Goal: Complete application form

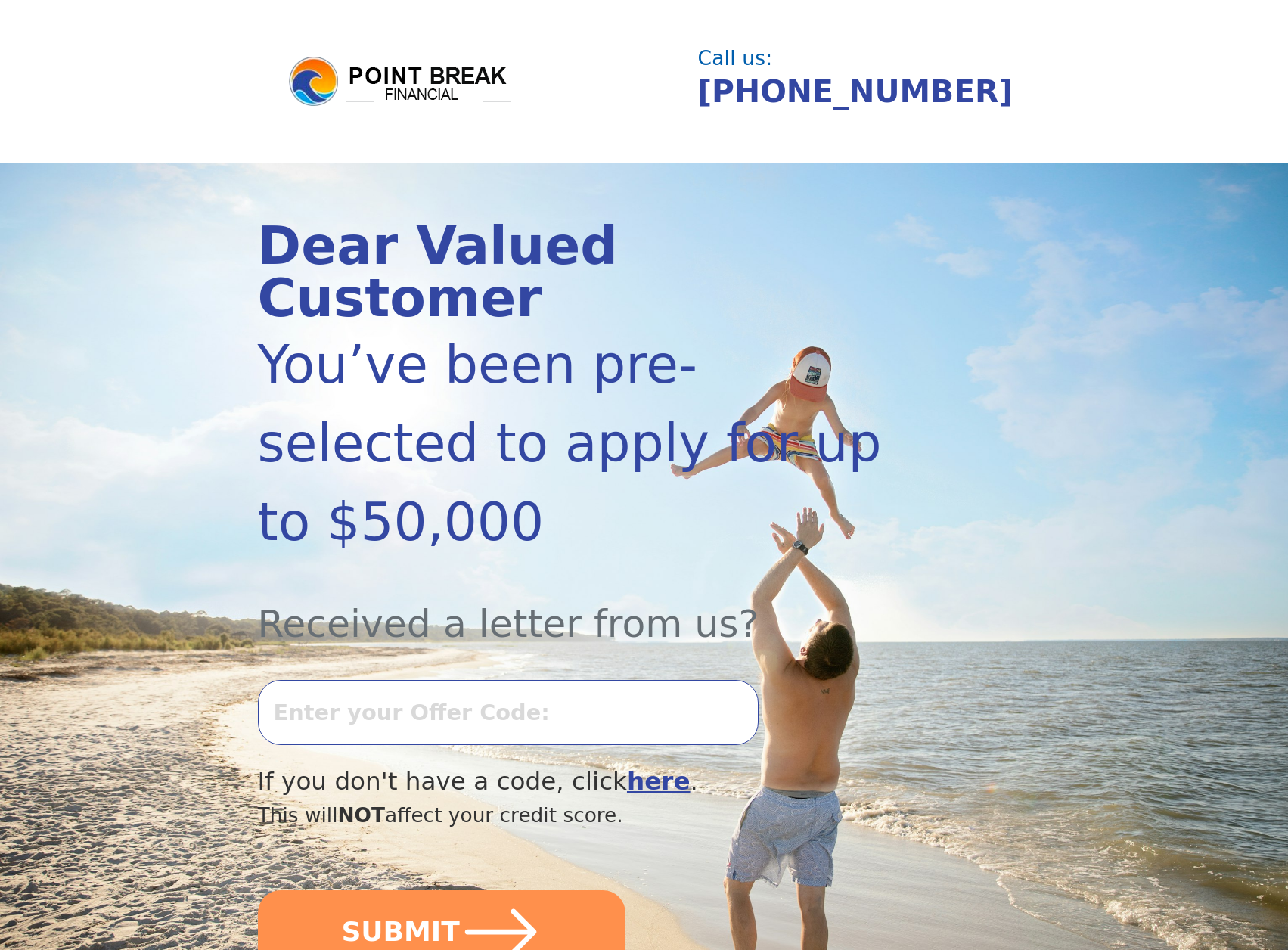
click at [365, 680] on input "text" at bounding box center [508, 712] width 501 height 65
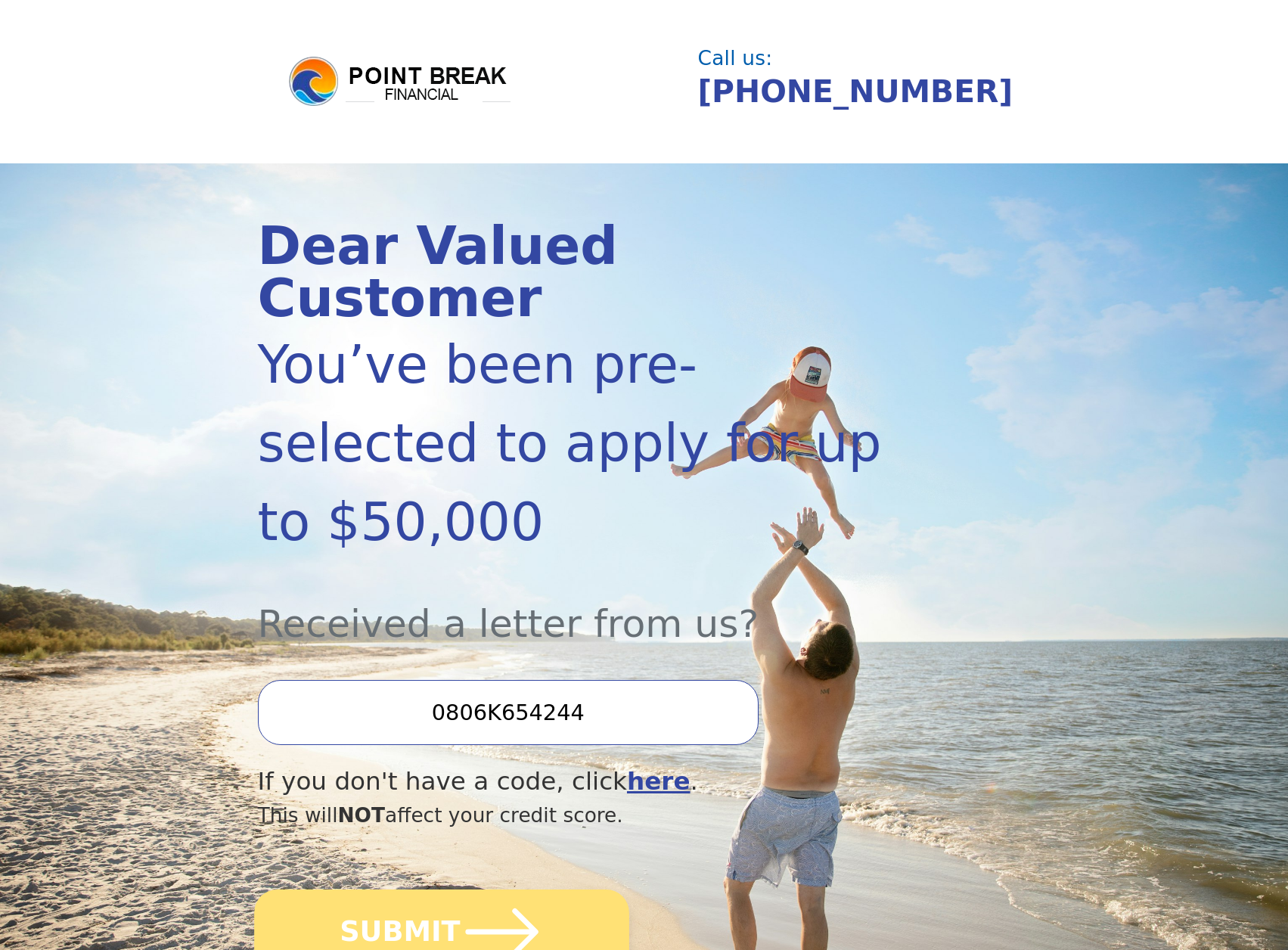
type input "0806K654244"
click at [423, 889] on button "SUBMIT" at bounding box center [442, 932] width 376 height 85
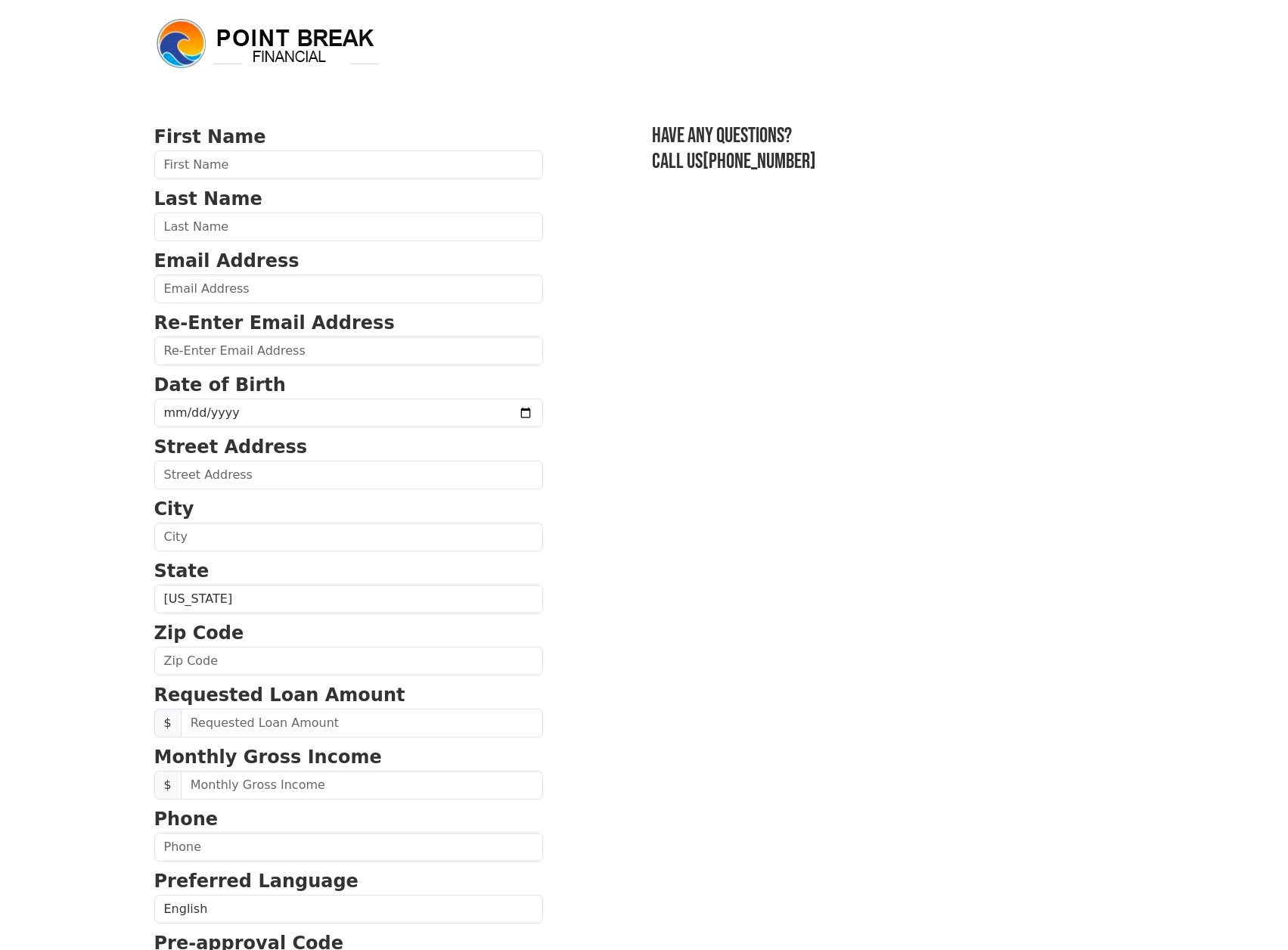
click at [154, 179] on div at bounding box center [154, 179] width 0 height 0
type input "Mark"
type input "Rubinoff"
type input "paztormarky@gmail.com"
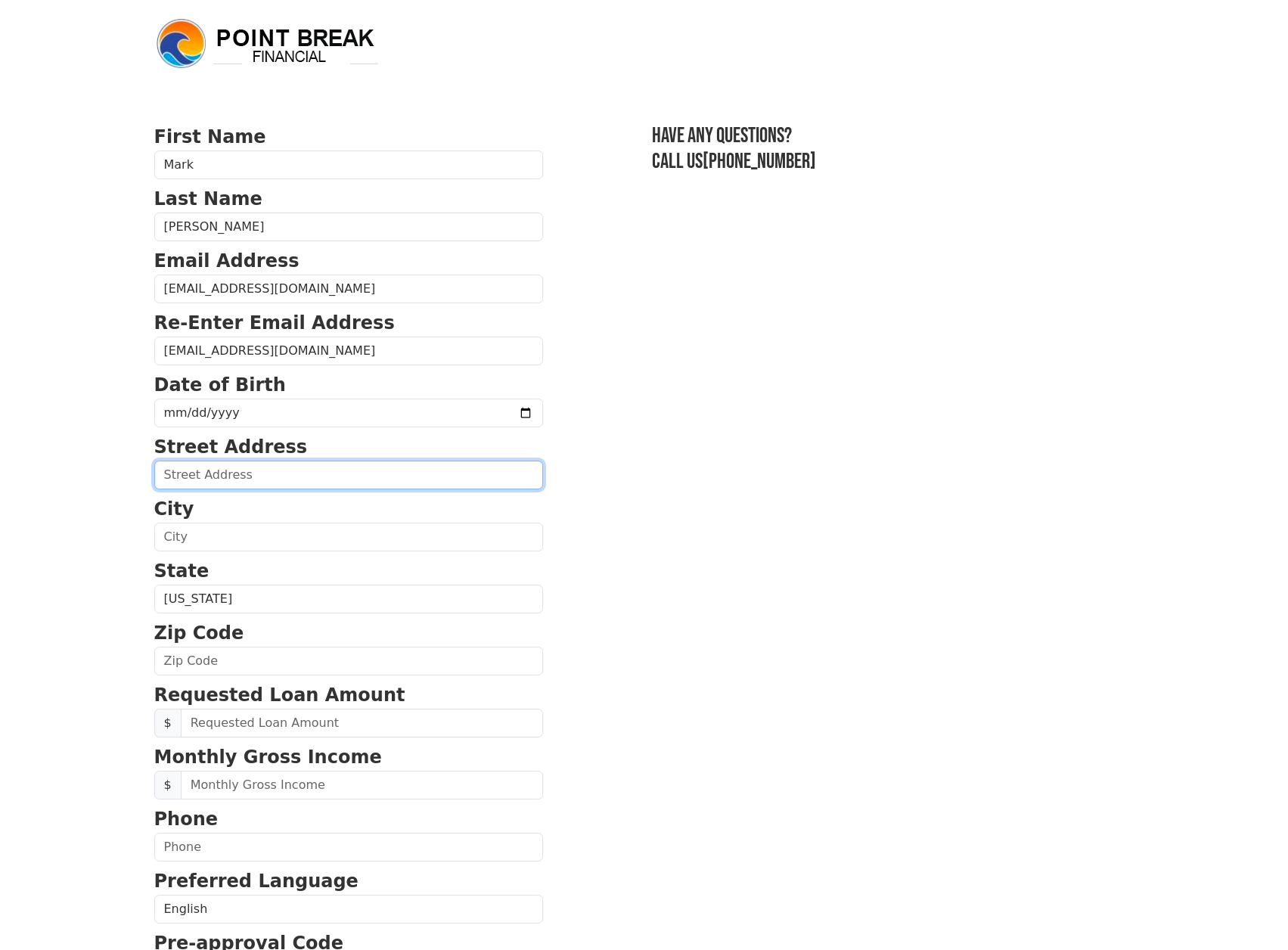
type input "2036 Oak Meadow Cir"
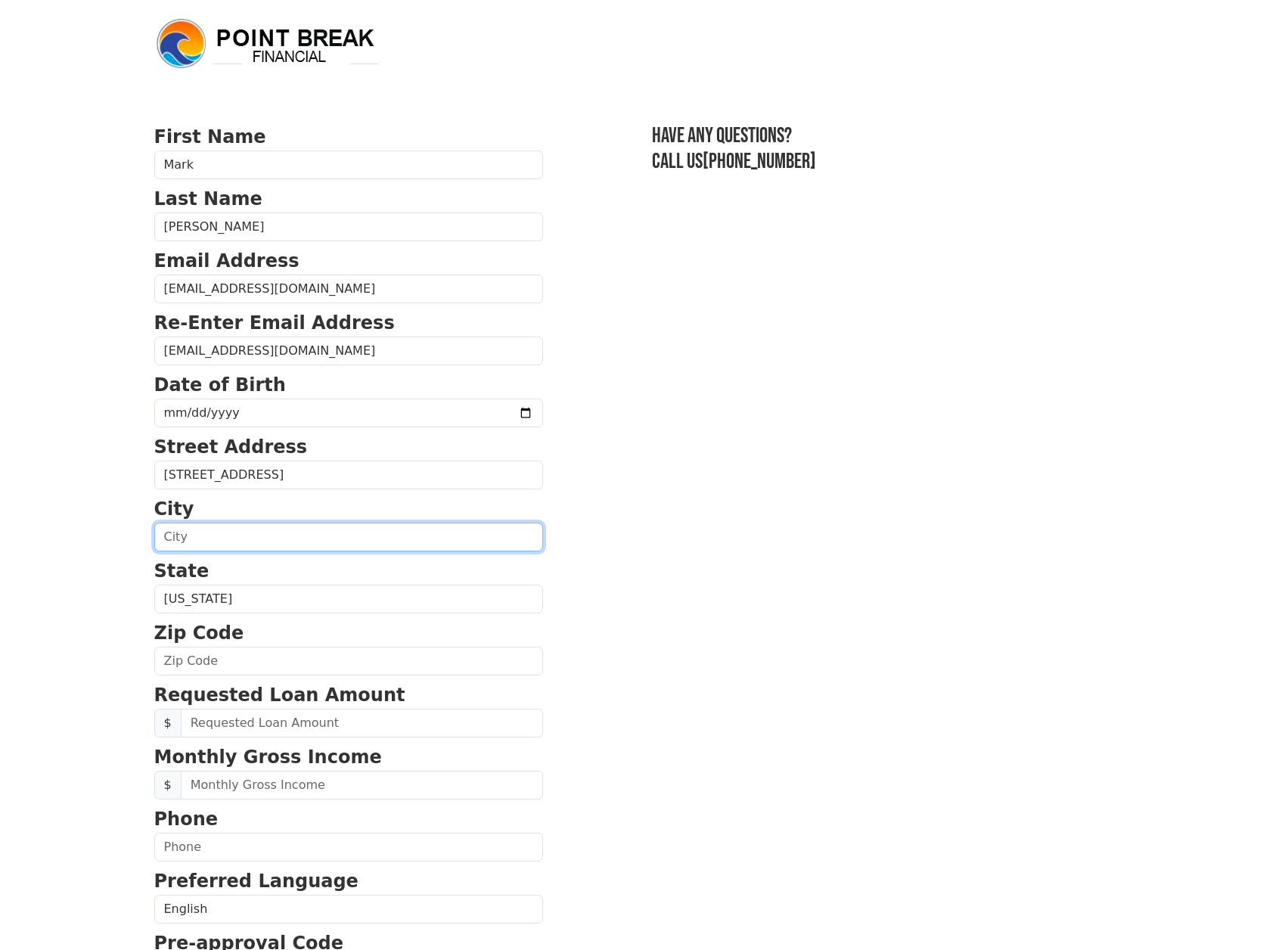
type input "Daytona Beach"
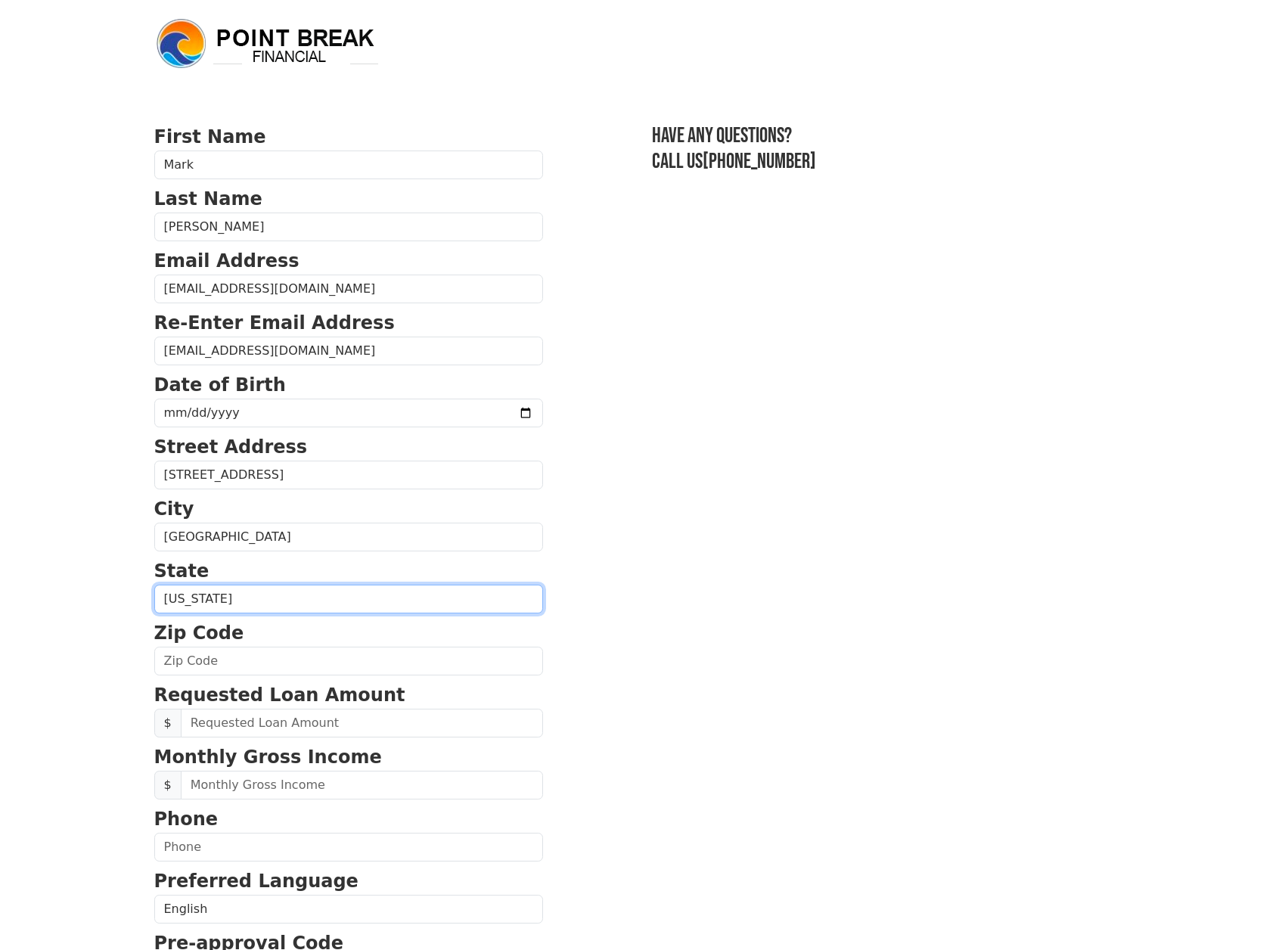
select select
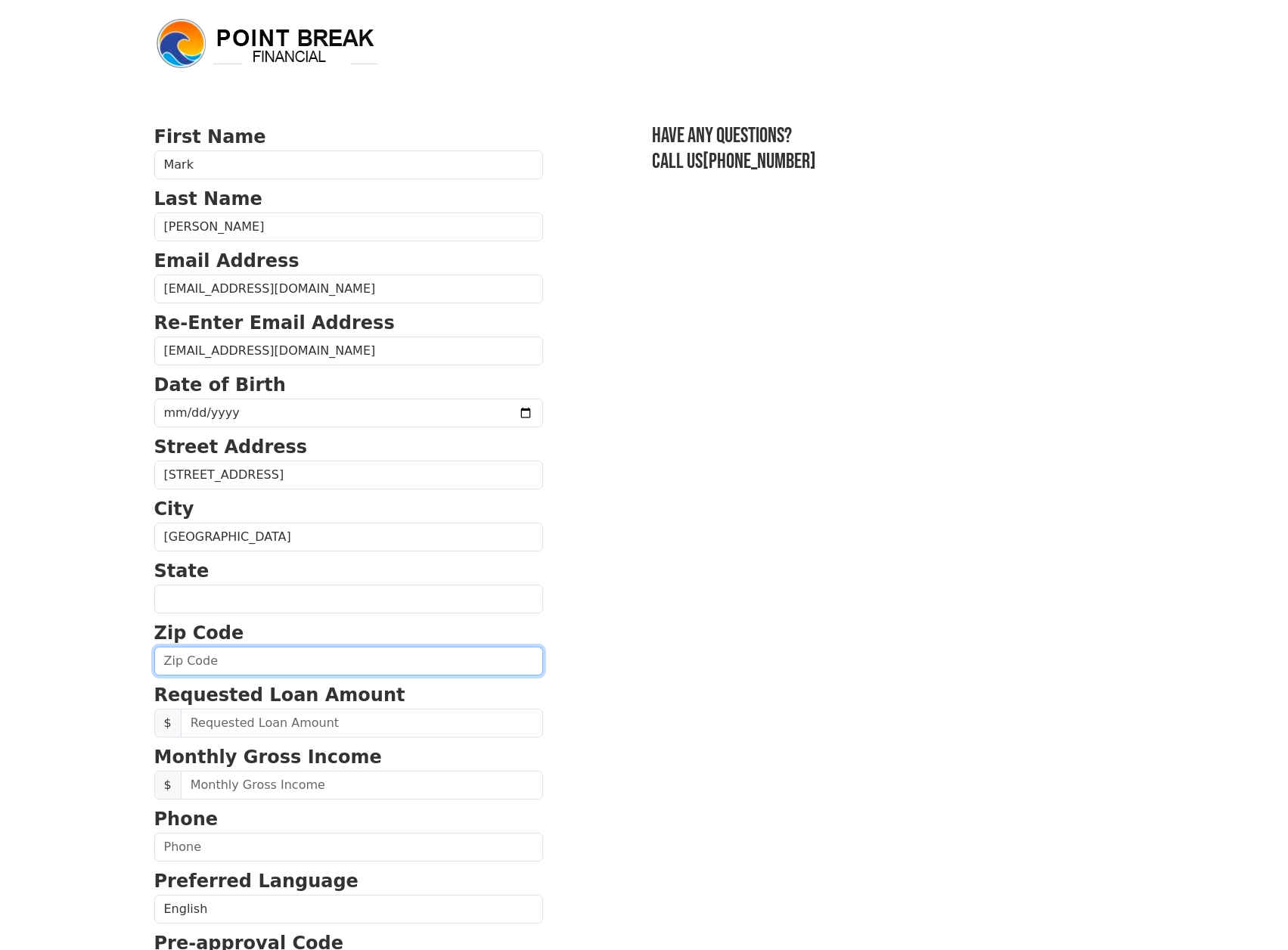
type input "FL"
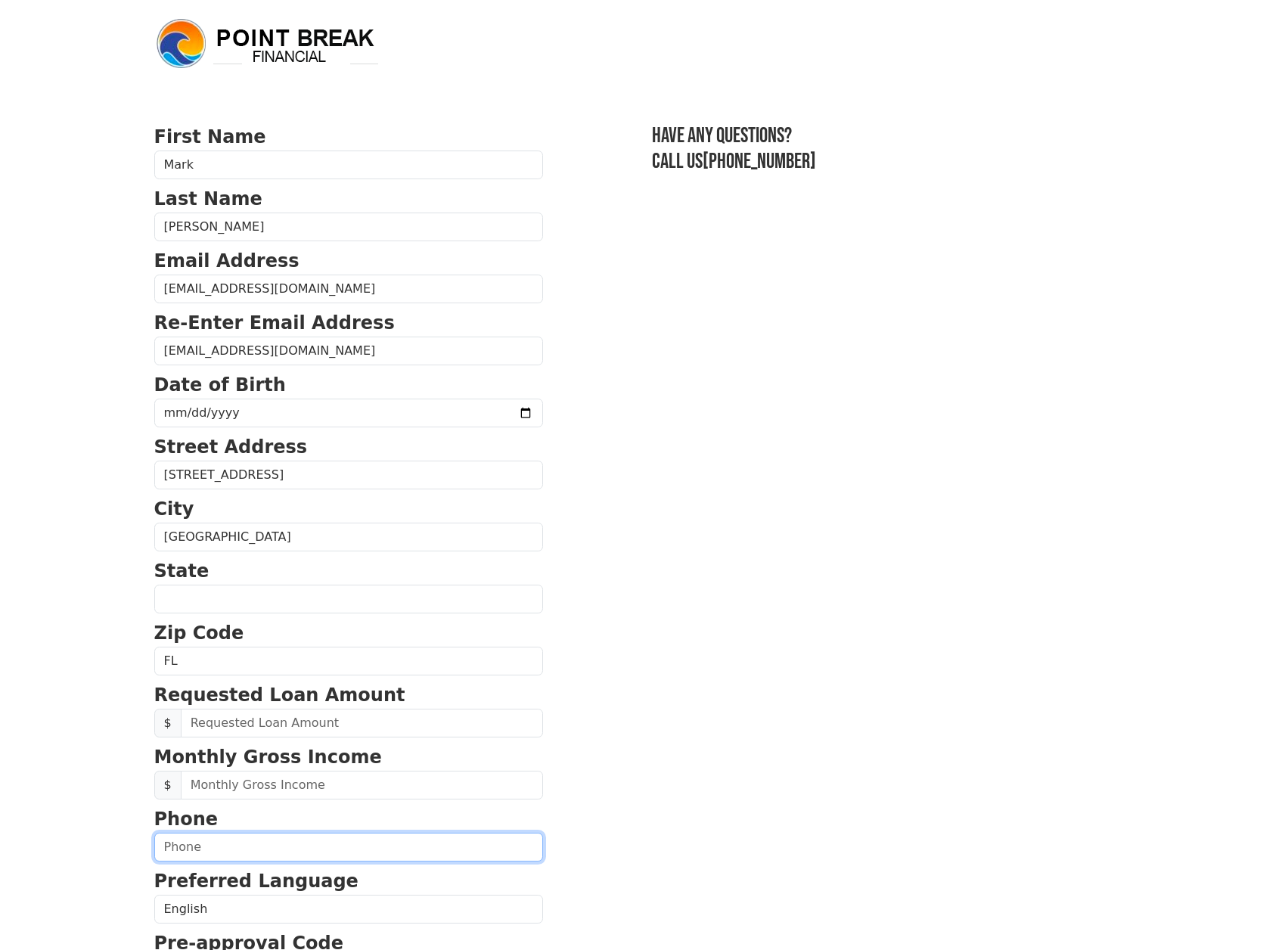
type input "(386) 256-8605"
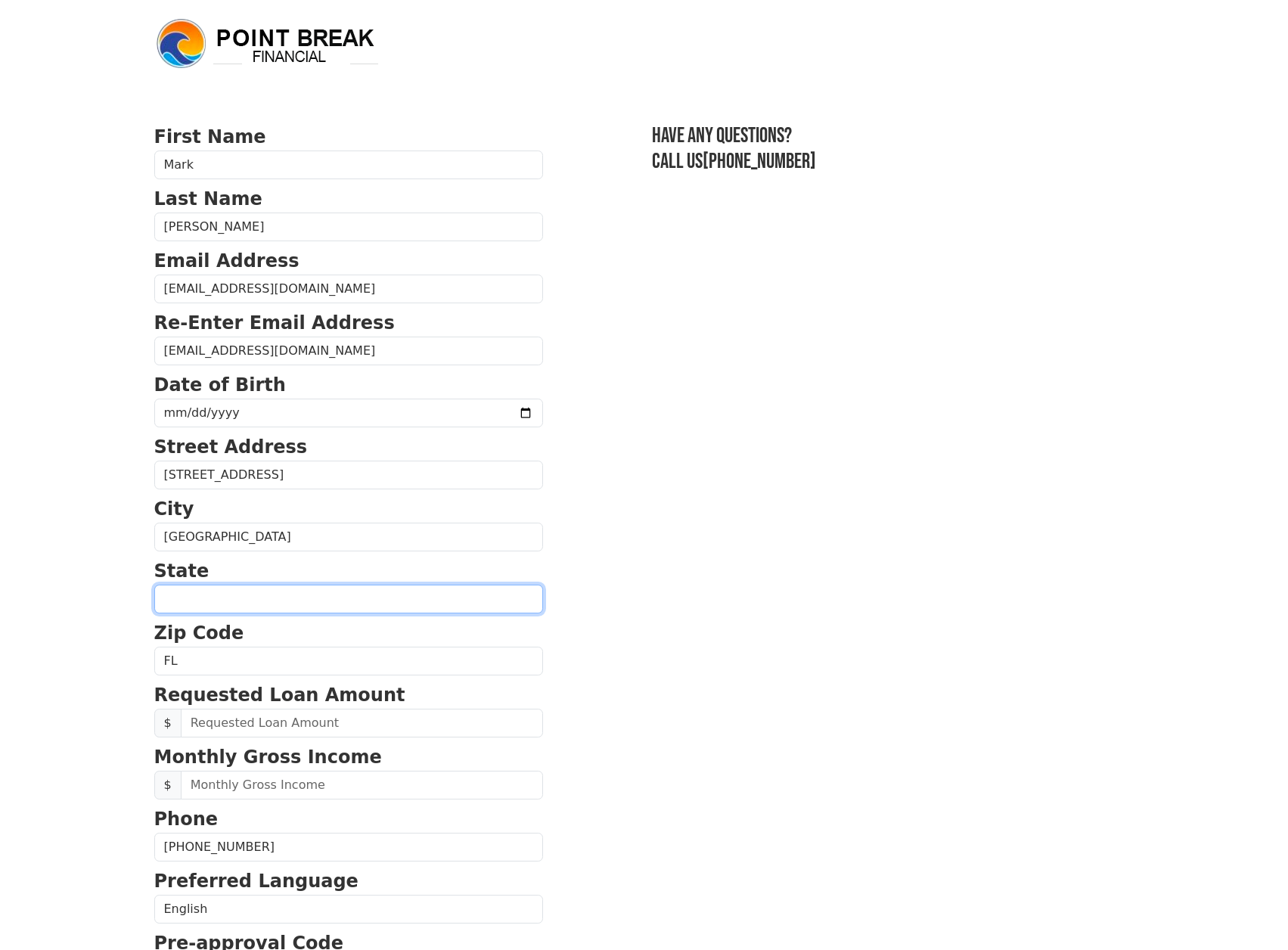
click at [386, 595] on select "Alabama Alaska Arizona Arkansas California Colorado Connecticut Delaware Distri…" at bounding box center [349, 599] width 389 height 29
select select "FL"
click at [154, 584] on select "Alabama Alaska Arizona Arkansas California Colorado Connecticut Delaware Distri…" at bounding box center [349, 599] width 389 height 29
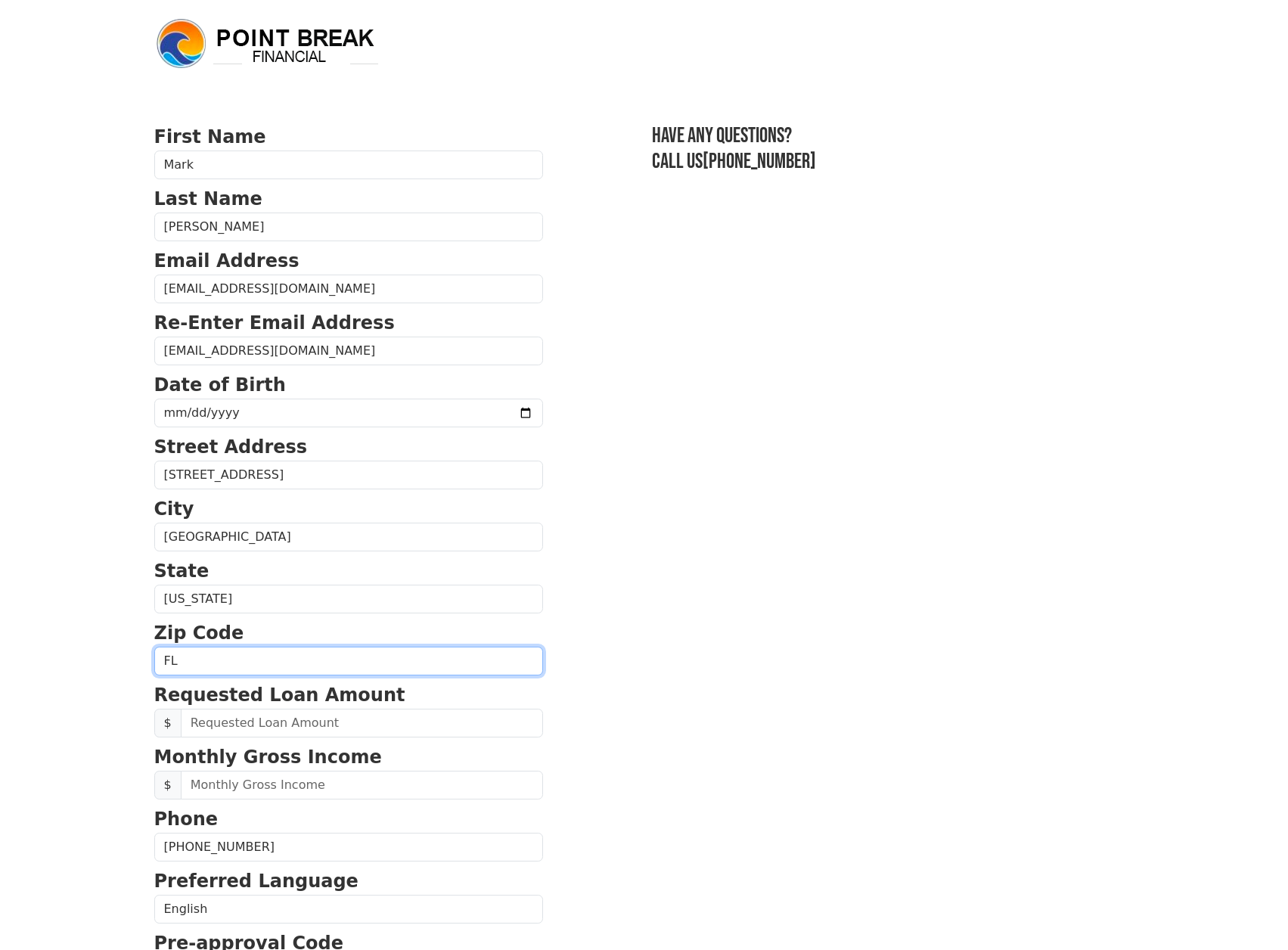
click at [204, 662] on input "FL" at bounding box center [349, 661] width 389 height 29
drag, startPoint x: 204, startPoint y: 662, endPoint x: -379, endPoint y: 566, distance: 590.9
click at [0, 566] on html "First Name Mark Last Name Rubinoff Email Address paztormarky@gmail.com Re-Enter…" at bounding box center [644, 475] width 1288 height 950
type input "32119"
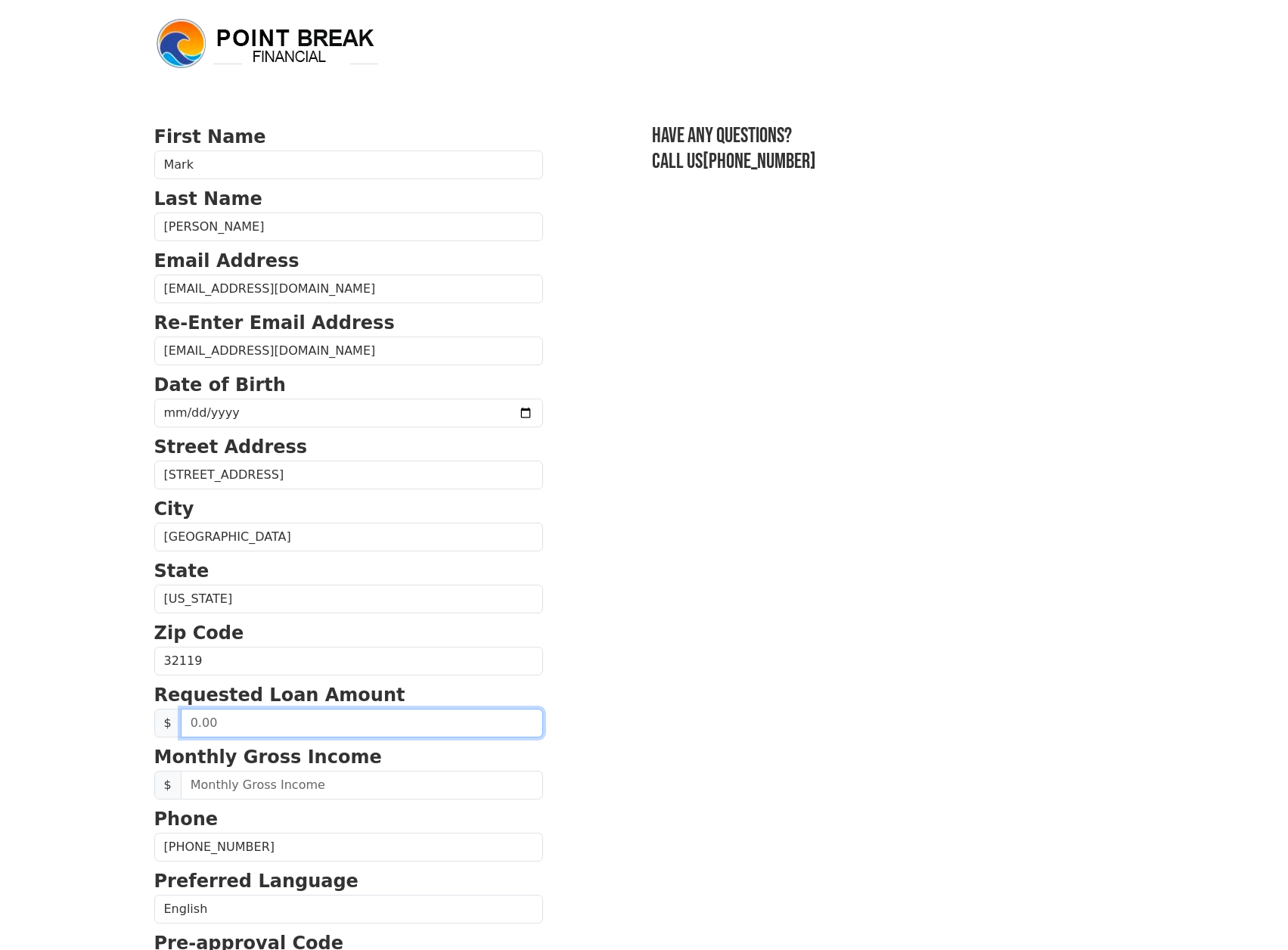
click at [194, 718] on input "text" at bounding box center [362, 723] width 363 height 29
type input "20,000.00"
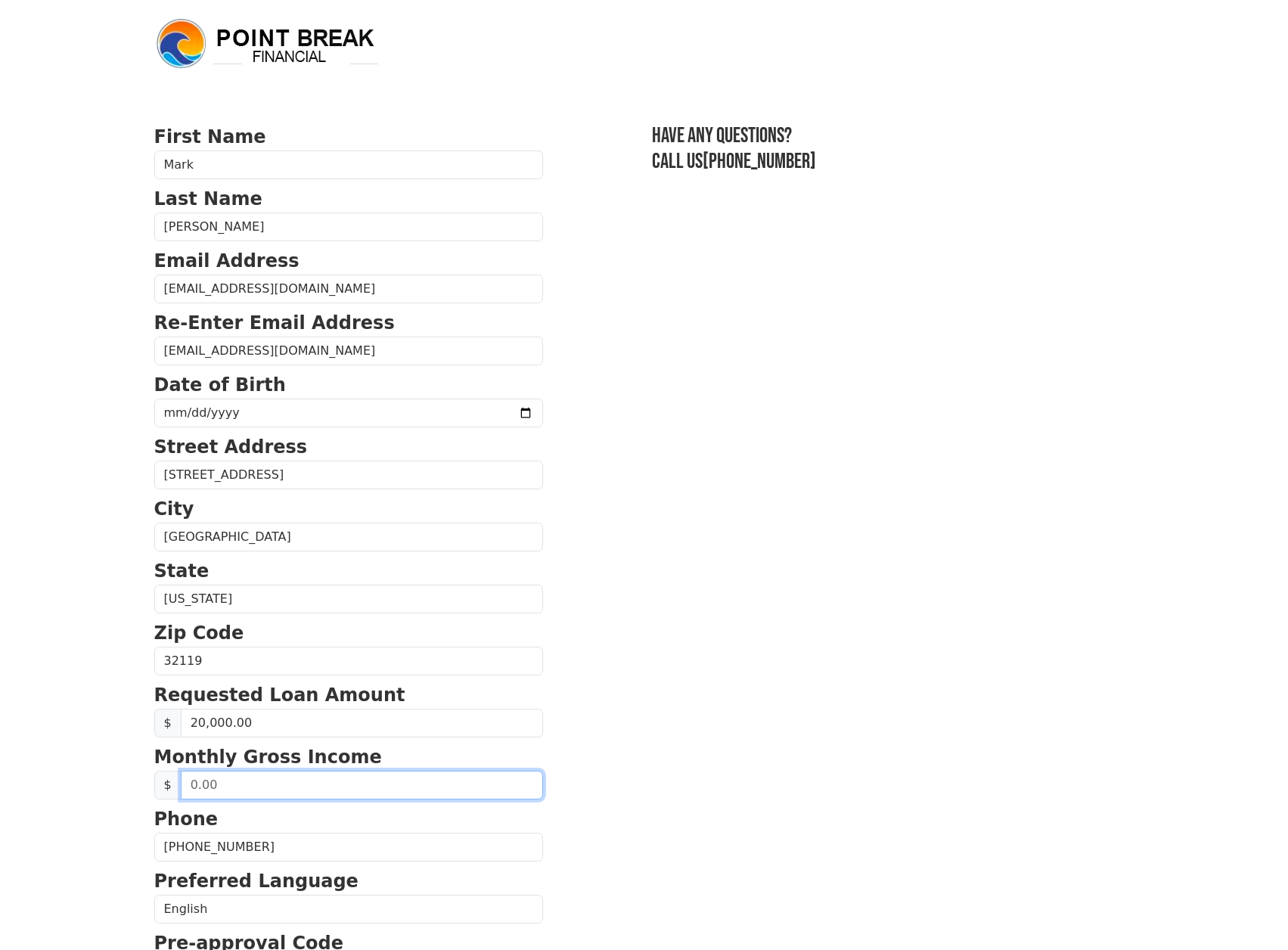
click at [201, 796] on input "text" at bounding box center [362, 785] width 363 height 29
type input "4,667.00"
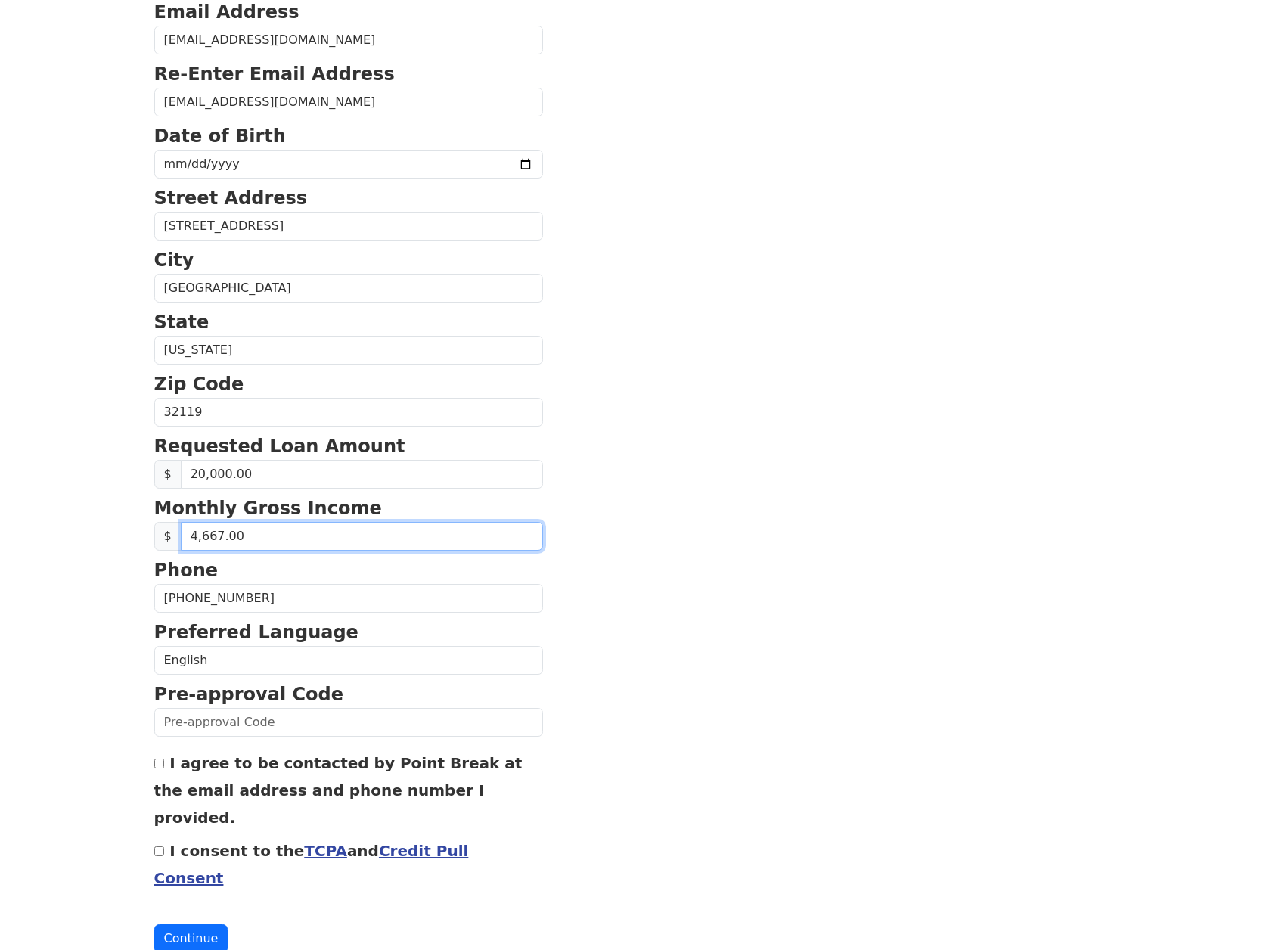
scroll to position [254, 0]
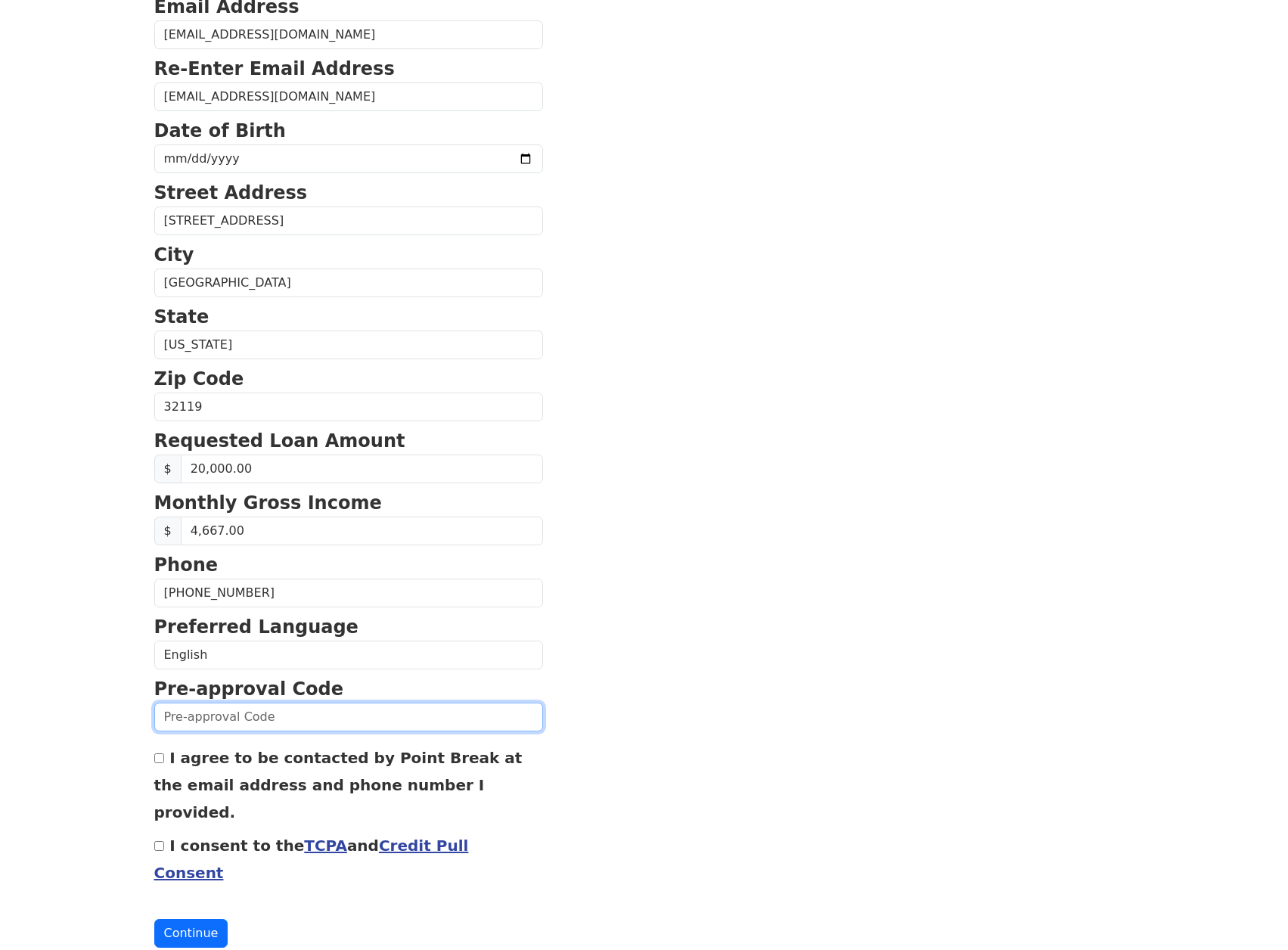
click at [257, 720] on input "text" at bounding box center [349, 717] width 389 height 29
type input "0806K654244"
click at [161, 758] on input "I agree to be contacted by Point Break at the email address and phone number I …" at bounding box center [159, 758] width 10 height 10
checkbox input "true"
click at [157, 841] on input "I consent to the TCPA and Credit Pull Consent" at bounding box center [159, 846] width 10 height 10
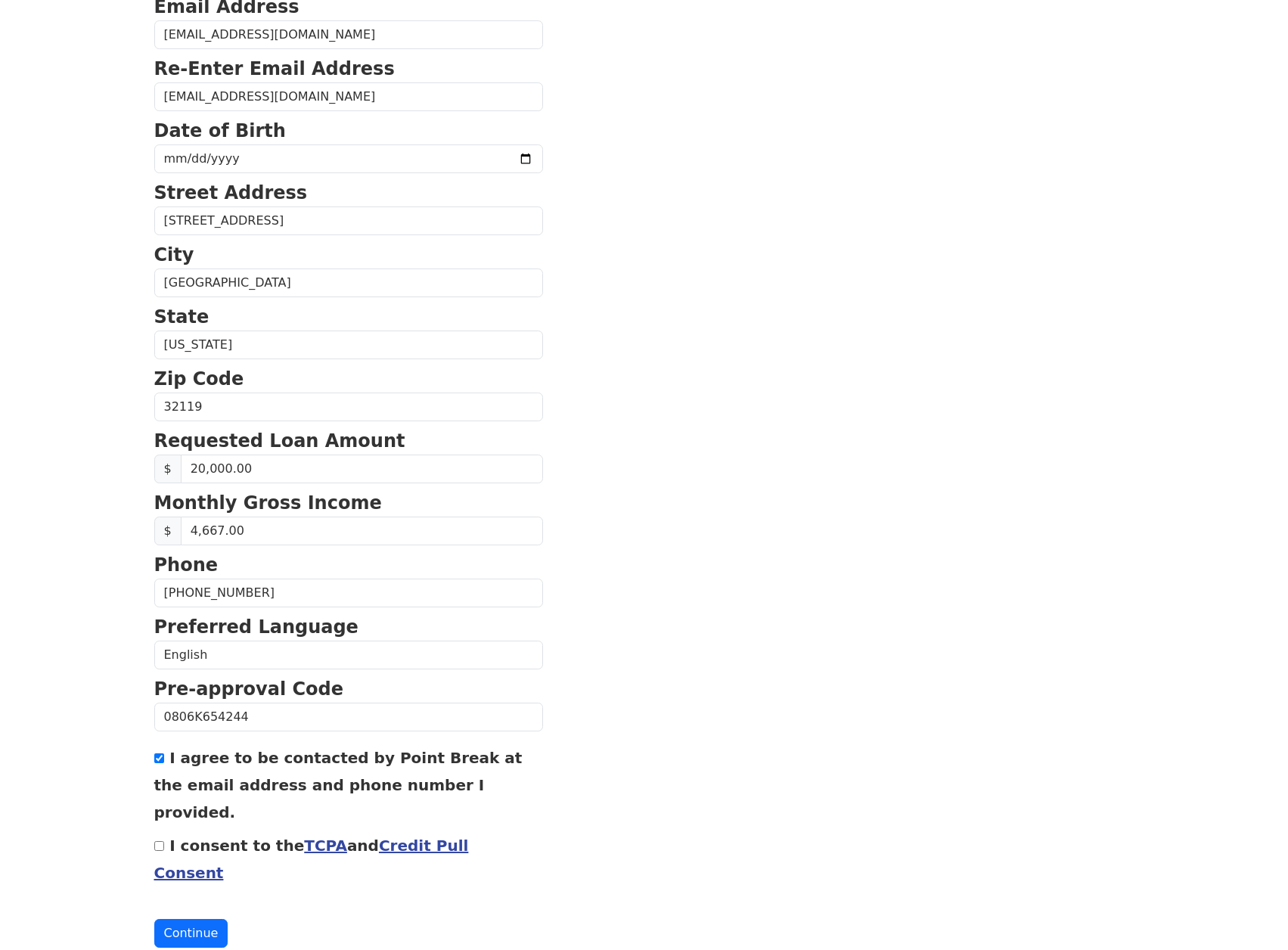
checkbox input "true"
click at [173, 919] on button "Continue" at bounding box center [192, 933] width 74 height 29
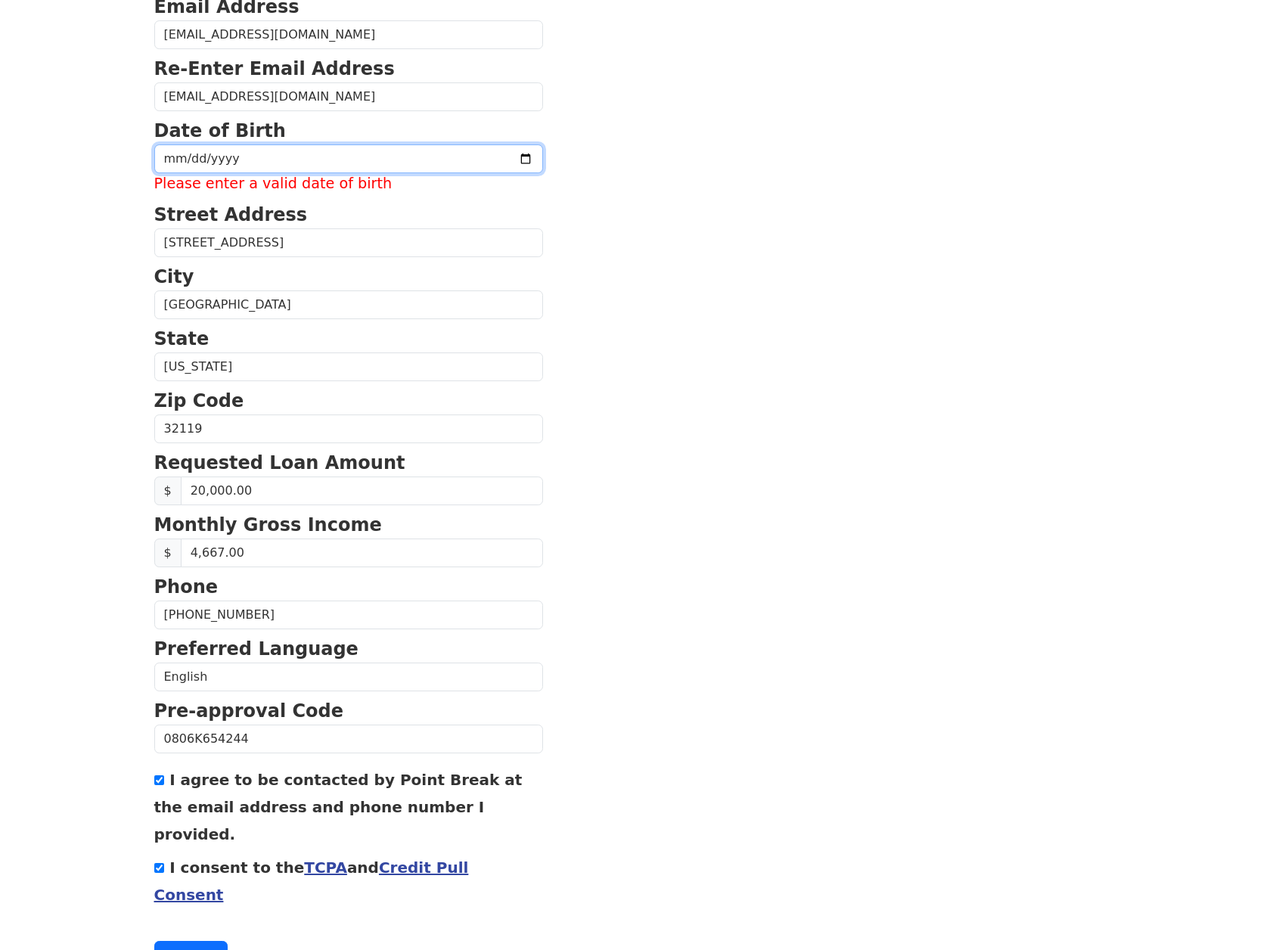
click at [223, 146] on input "date" at bounding box center [349, 159] width 389 height 29
type input "1960-01-29"
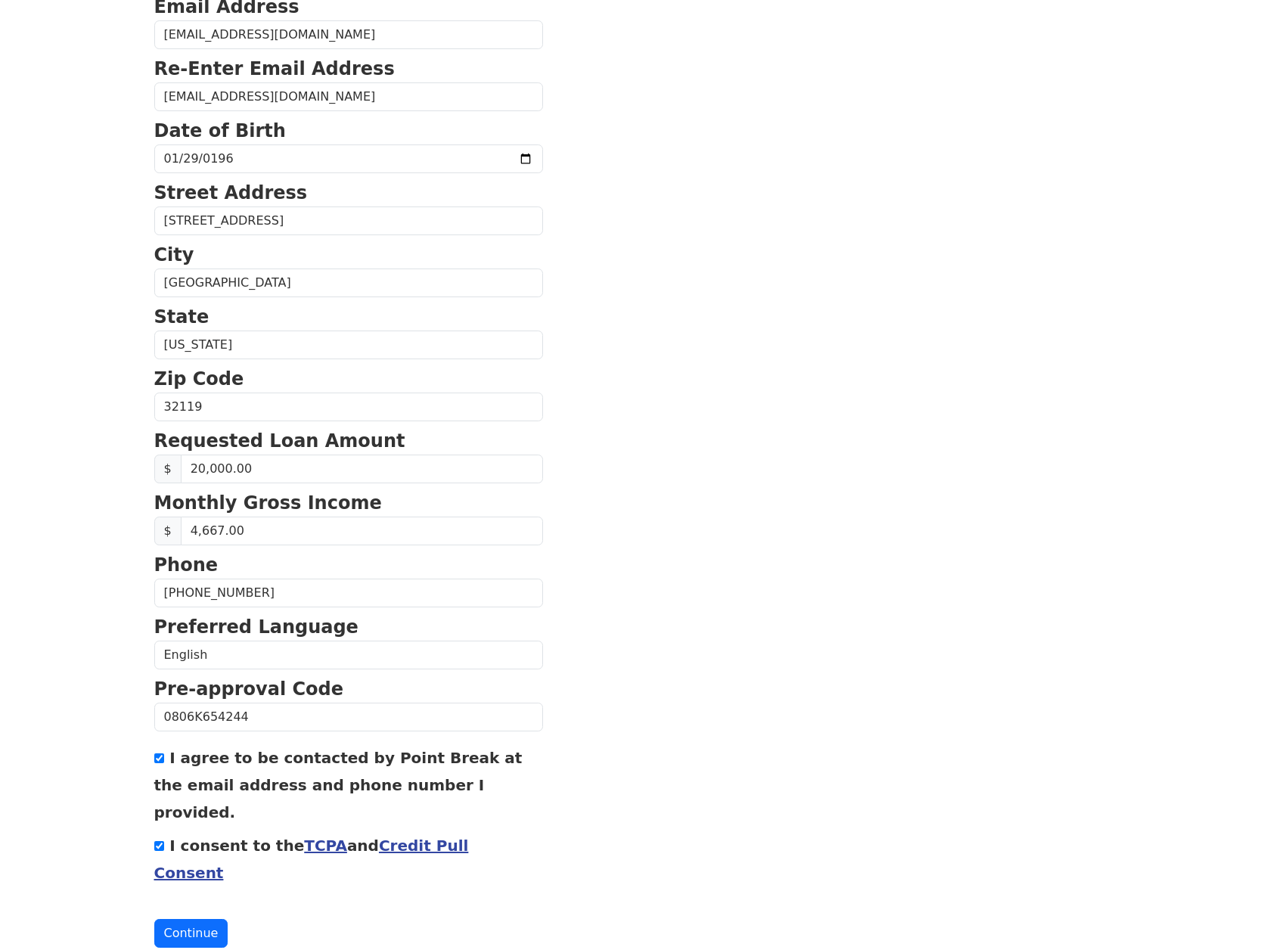
click at [514, 393] on section "First Name Mark Last Name Rubinoff Email Address paztormarky@gmail.com Re-Enter…" at bounding box center [644, 408] width 981 height 1079
click at [211, 919] on button "Continue" at bounding box center [192, 933] width 74 height 29
